Goal: Navigation & Orientation: Find specific page/section

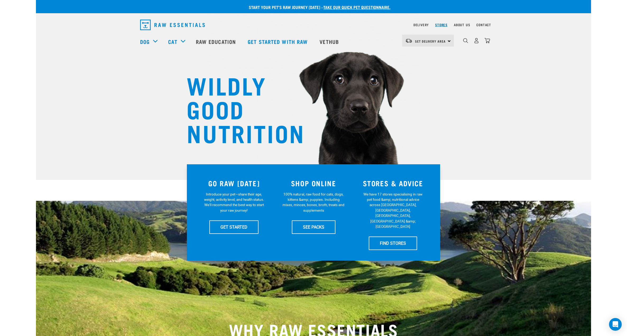
click at [441, 25] on link "Stores" at bounding box center [441, 25] width 12 height 2
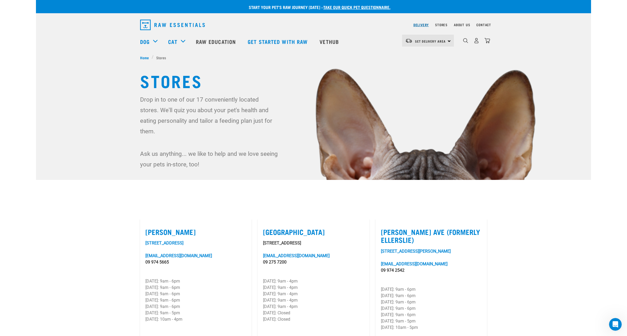
click at [421, 25] on link "Delivery" at bounding box center [420, 25] width 15 height 2
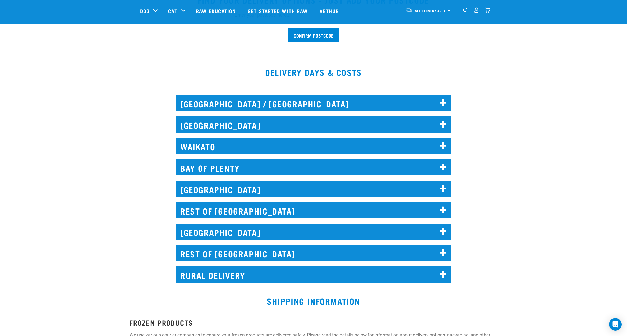
scroll to position [185, 0]
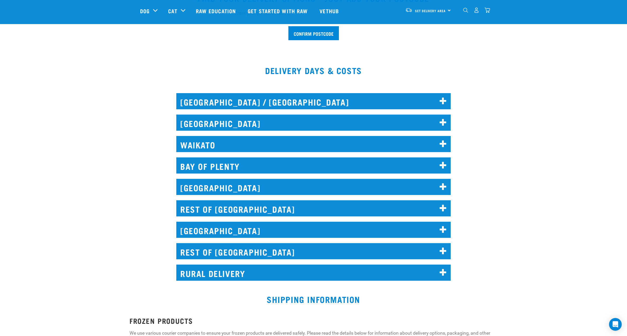
click at [228, 120] on h2 "AUCKLAND" at bounding box center [313, 122] width 274 height 16
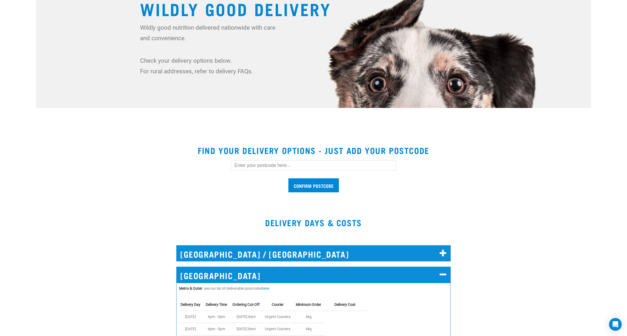
scroll to position [0, 0]
